Goal: Task Accomplishment & Management: Use online tool/utility

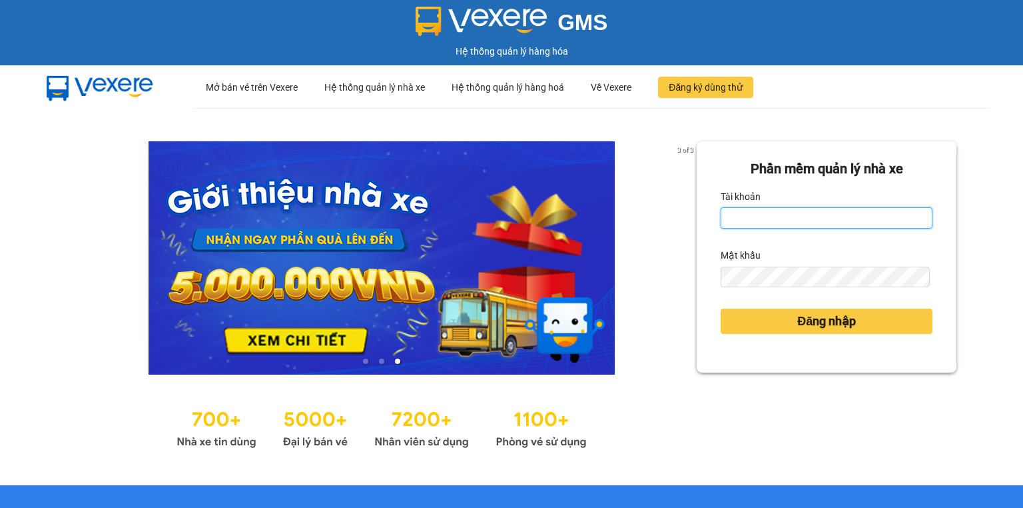
drag, startPoint x: 748, startPoint y: 213, endPoint x: 750, endPoint y: 223, distance: 9.7
click at [748, 217] on input "Tài khoản" at bounding box center [827, 217] width 212 height 21
type input "phuongtram.lienhung"
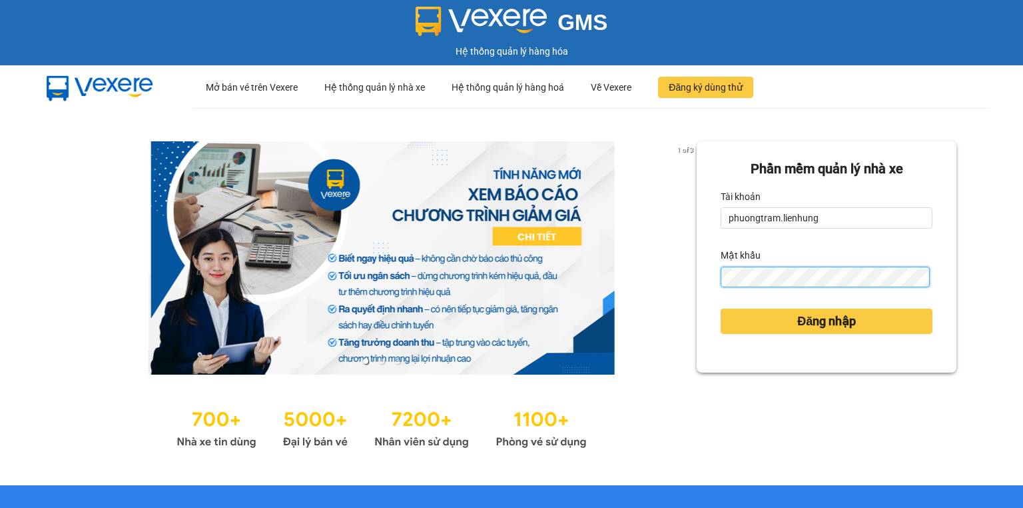
click at [721, 308] on button "Đăng nhập" at bounding box center [827, 320] width 212 height 25
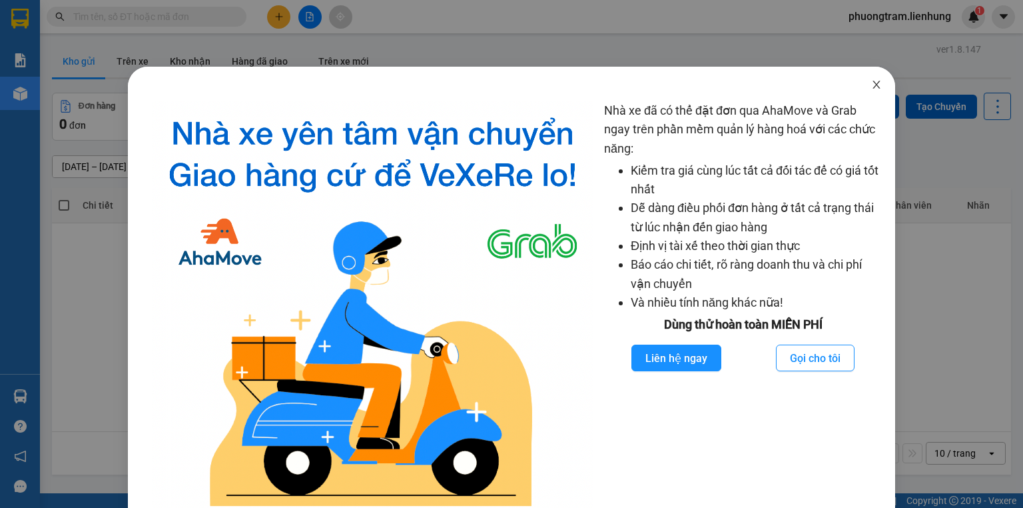
click at [873, 83] on icon "close" at bounding box center [876, 85] width 7 height 8
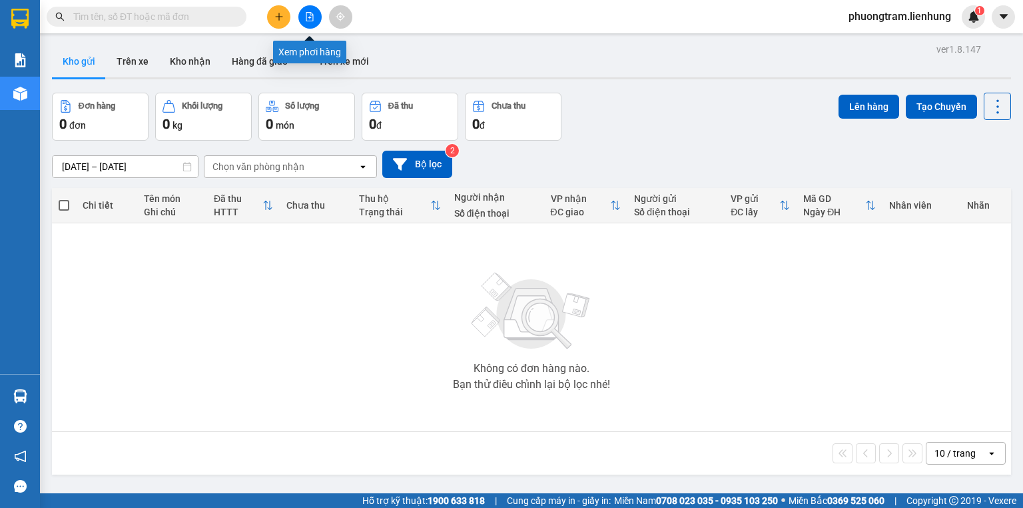
click at [309, 17] on icon "file-add" at bounding box center [310, 16] width 7 height 9
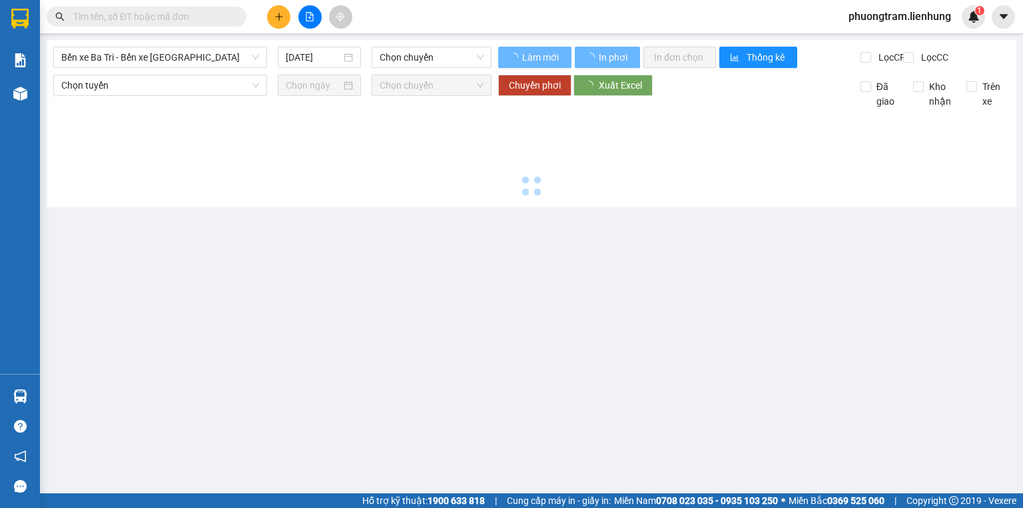
type input "14/10/2025"
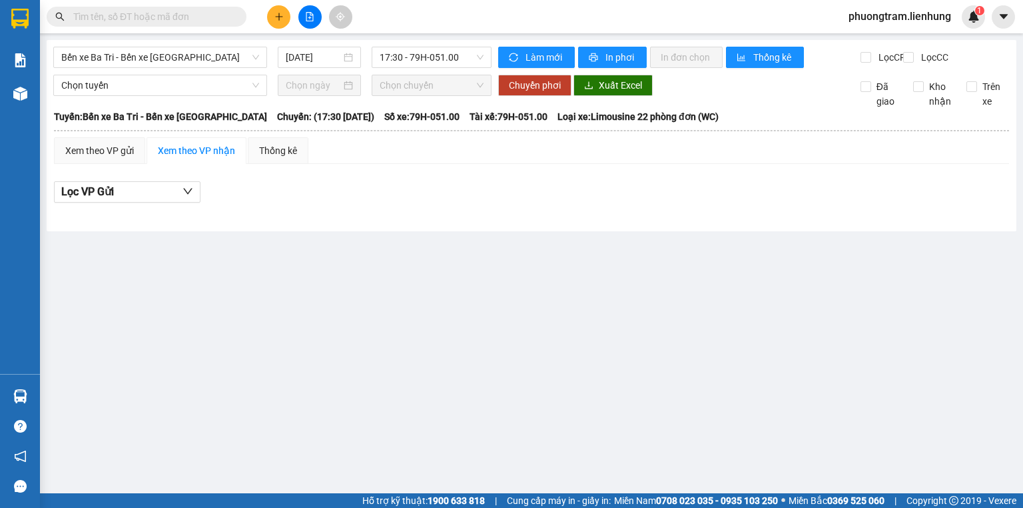
click at [888, 21] on span "phuongtram.lienhung" at bounding box center [900, 16] width 124 height 17
click at [880, 42] on span "Đăng xuất" at bounding box center [905, 41] width 98 height 15
